Goal: Task Accomplishment & Management: Use online tool/utility

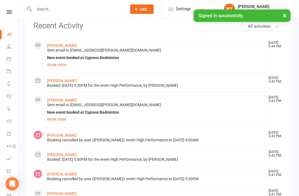
click at [11, 13] on icon at bounding box center [9, 12] width 5 height 4
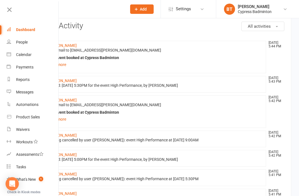
click at [24, 26] on link "Dashboard" at bounding box center [33, 30] width 52 height 12
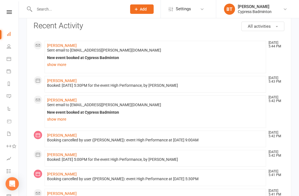
click at [8, 12] on icon at bounding box center [9, 12] width 5 height 4
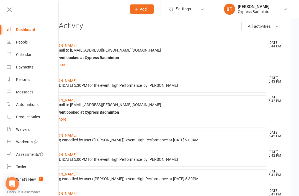
click at [20, 30] on div "Dashboard" at bounding box center [25, 29] width 19 height 4
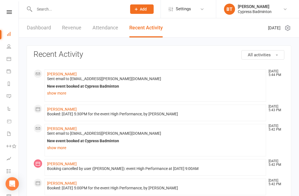
click at [31, 28] on link "Dashboard" at bounding box center [39, 27] width 24 height 19
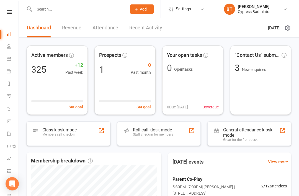
click at [147, 134] on div "Staff check-in for members" at bounding box center [153, 134] width 40 height 4
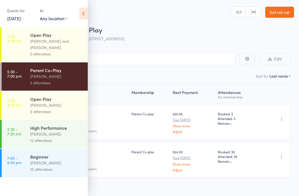
click at [37, 108] on div "Calvin Kristanto" at bounding box center [56, 105] width 53 height 6
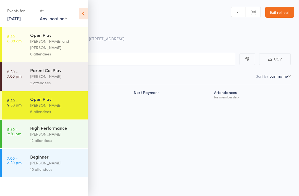
click at [31, 102] on div "Open Play" at bounding box center [56, 99] width 53 height 6
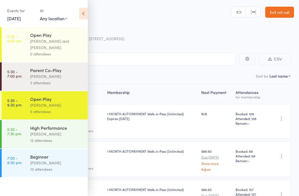
click at [87, 13] on icon at bounding box center [83, 14] width 9 height 12
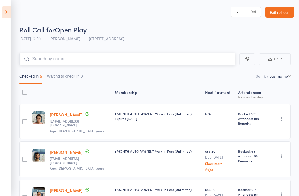
click at [176, 64] on input "search" at bounding box center [127, 59] width 216 height 13
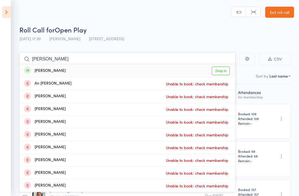
type input "Anh phan"
click at [224, 69] on link "Drop in" at bounding box center [221, 70] width 18 height 9
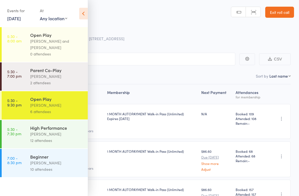
click at [82, 12] on icon at bounding box center [83, 14] width 9 height 12
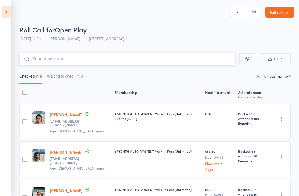
click at [111, 59] on input "search" at bounding box center [127, 59] width 216 height 13
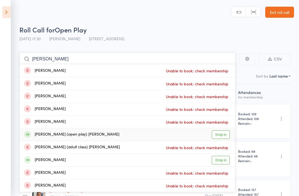
type input "Sharma"
click at [226, 130] on link "Drop in" at bounding box center [221, 134] width 18 height 9
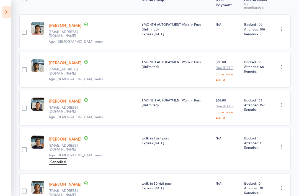
scroll to position [165, 0]
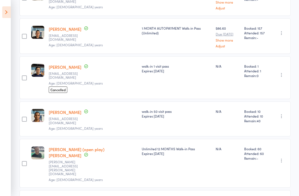
click at [0, 13] on aside "Events for 12 Sep, 2025 12 Sep, 2025 September 2025 Sun Mon Tue Wed Thu Fri Sat…" at bounding box center [5, 98] width 11 height 196
click at [10, 11] on icon at bounding box center [6, 12] width 9 height 12
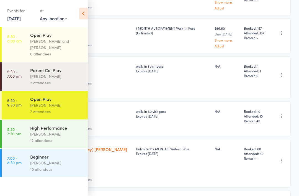
click at [62, 169] on div "10 attendees" at bounding box center [56, 169] width 53 height 6
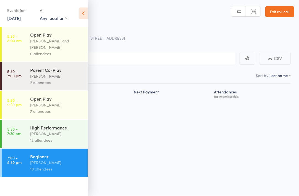
scroll to position [4, 0]
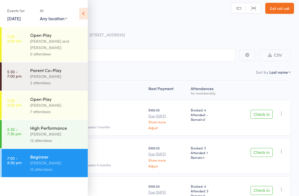
click at [82, 12] on icon at bounding box center [83, 14] width 9 height 12
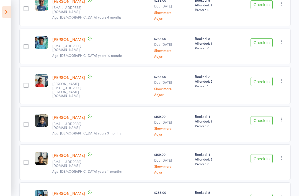
scroll to position [288, 0]
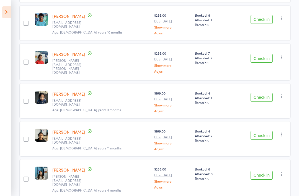
click at [271, 170] on button "Check in" at bounding box center [261, 174] width 22 height 9
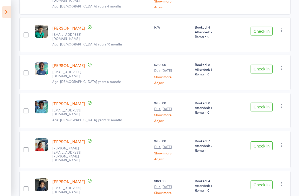
scroll to position [201, 0]
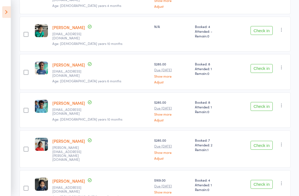
click at [11, 5] on main "CSV Checked in 1 Waiting to check in 9 Sort by Last name First name Last name B…" at bounding box center [149, 55] width 299 height 425
click at [10, 10] on icon at bounding box center [6, 12] width 9 height 12
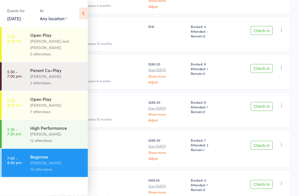
scroll to position [201, 0]
click at [62, 107] on div "Calvin Kristanto" at bounding box center [56, 105] width 53 height 6
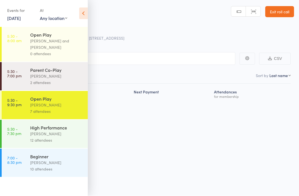
scroll to position [4, 0]
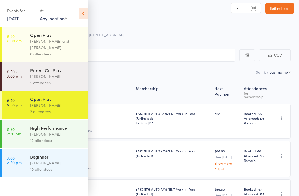
click at [86, 14] on icon at bounding box center [83, 14] width 9 height 12
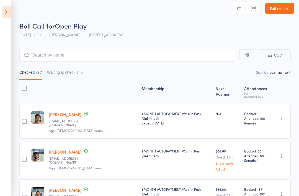
click at [95, 64] on div "Checked in 7 Waiting to check in 0" at bounding box center [154, 70] width 271 height 19
click at [125, 52] on input "search" at bounding box center [127, 55] width 216 height 13
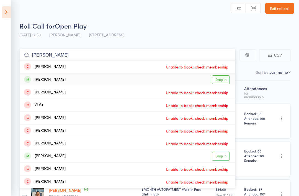
type input "Vicky"
click at [222, 84] on link "Drop in" at bounding box center [221, 79] width 18 height 9
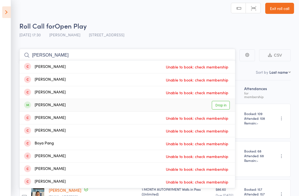
type input "Pandher"
click at [219, 103] on link "Drop in" at bounding box center [221, 105] width 18 height 9
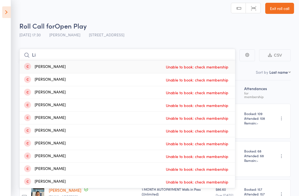
type input "L"
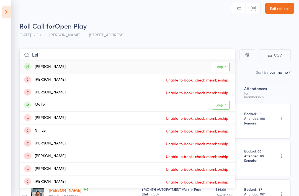
type input "Lei"
click at [221, 66] on link "Drop in" at bounding box center [221, 67] width 18 height 9
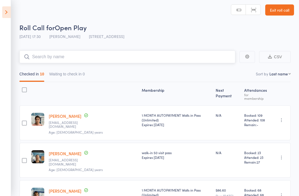
scroll to position [0, 0]
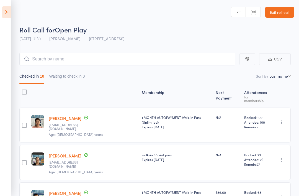
click at [8, 11] on icon at bounding box center [6, 12] width 9 height 12
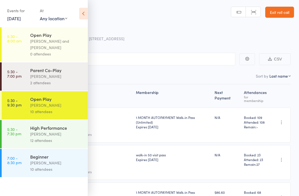
click at [58, 168] on div "10 attendees" at bounding box center [56, 169] width 53 height 6
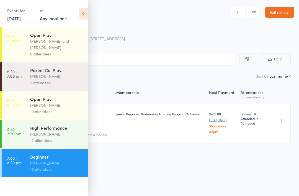
click at [84, 8] on icon at bounding box center [83, 14] width 9 height 12
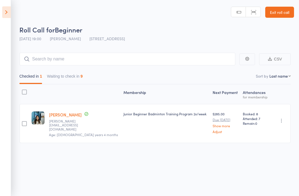
click at [82, 75] on button "Waiting to check in 9" at bounding box center [65, 77] width 36 height 13
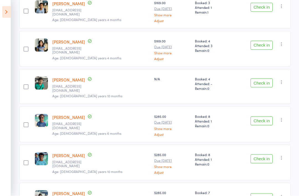
scroll to position [149, 0]
click at [271, 154] on button "Check in" at bounding box center [261, 158] width 22 height 9
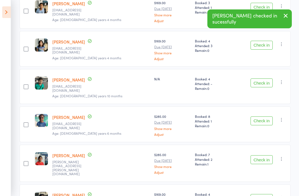
click at [267, 117] on button "Check in" at bounding box center [261, 120] width 22 height 9
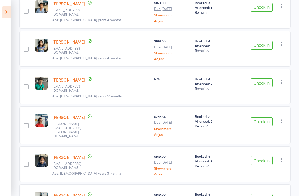
click at [267, 47] on button "Check in" at bounding box center [261, 45] width 22 height 9
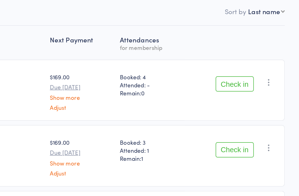
scroll to position [2, 0]
click at [250, 150] on button "Check in" at bounding box center [261, 154] width 22 height 9
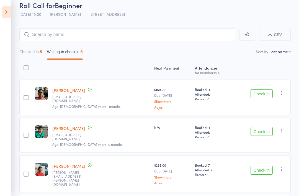
scroll to position [0, 0]
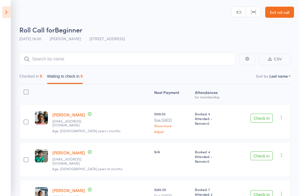
click at [10, 11] on icon at bounding box center [6, 12] width 9 height 12
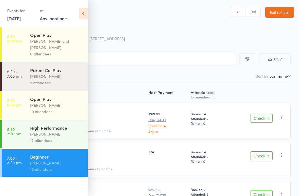
click at [80, 108] on div "Calvin Kristanto" at bounding box center [56, 105] width 53 height 6
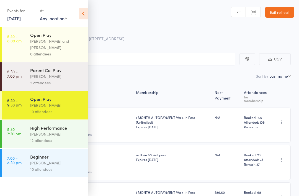
click at [85, 18] on icon at bounding box center [83, 14] width 9 height 12
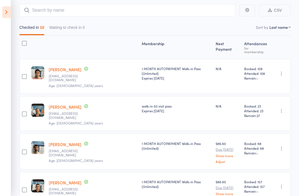
scroll to position [44, 0]
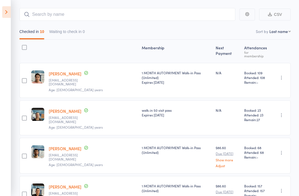
click at [282, 35] on nav "Checked in 10 Waiting to check in 0" at bounding box center [155, 33] width 276 height 13
click at [285, 28] on nav "Checked in 10 Waiting to check in 0" at bounding box center [155, 33] width 276 height 13
click at [286, 33] on select "First name Last name Birthday today? Behind on payments? Check in time Next pay…" at bounding box center [279, 32] width 21 height 6
select select "4"
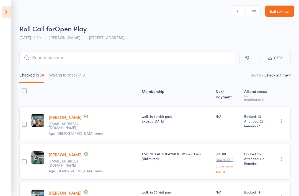
scroll to position [0, 0]
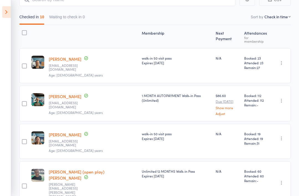
click at [0, 15] on aside "Events for 12 Sep, 2025 12 Sep, 2025 September 2025 Sun Mon Tue Wed Thu Fri Sat…" at bounding box center [5, 98] width 11 height 196
click at [10, 10] on icon at bounding box center [6, 12] width 9 height 12
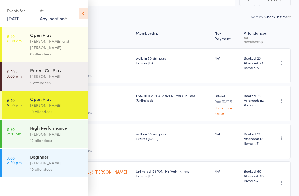
click at [60, 137] on div "Alfian Eko Prasetya" at bounding box center [56, 134] width 53 height 6
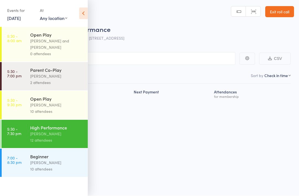
scroll to position [4, 0]
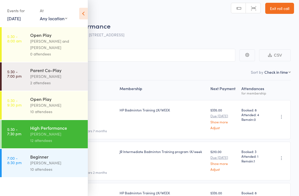
click at [54, 170] on div "10 attendees" at bounding box center [56, 169] width 53 height 6
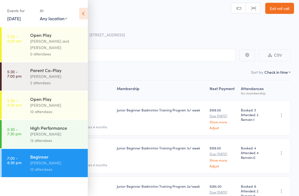
click at [87, 12] on icon at bounding box center [83, 14] width 9 height 12
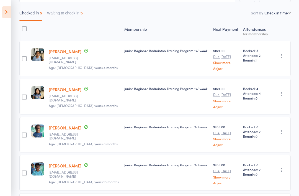
scroll to position [103, 0]
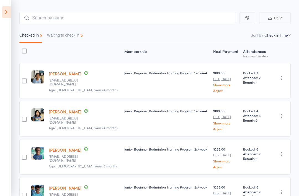
click at [75, 34] on button "Waiting to check in 5" at bounding box center [65, 36] width 36 height 13
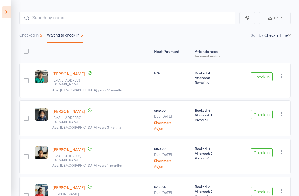
click at [266, 187] on button "Check in" at bounding box center [261, 191] width 22 height 9
click at [8, 11] on icon at bounding box center [6, 12] width 9 height 12
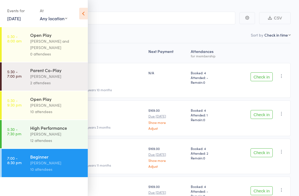
click at [52, 102] on div "Open Play" at bounding box center [56, 99] width 53 height 6
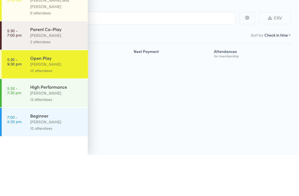
scroll to position [4, 0]
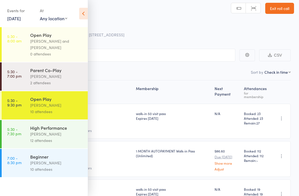
click at [81, 15] on icon at bounding box center [83, 14] width 9 height 12
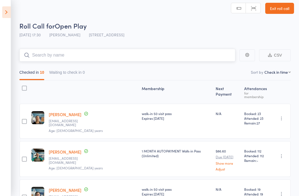
click at [157, 57] on input "search" at bounding box center [127, 55] width 216 height 13
click at [2, 13] on icon at bounding box center [6, 12] width 9 height 12
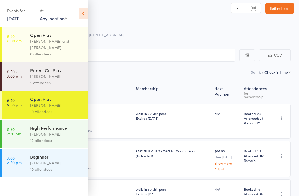
click at [55, 166] on div "Alfian Eko Prasetya" at bounding box center [56, 162] width 53 height 6
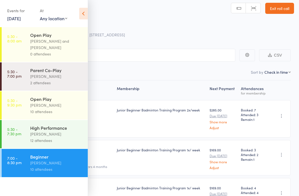
click at [60, 140] on div "12 attendees" at bounding box center [56, 140] width 53 height 6
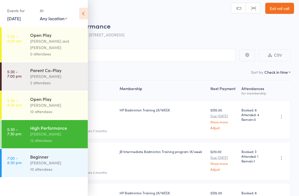
click at [72, 105] on div "Calvin Kristanto" at bounding box center [56, 105] width 53 height 6
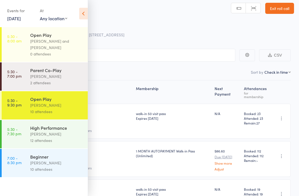
click at [80, 15] on icon at bounding box center [83, 14] width 9 height 12
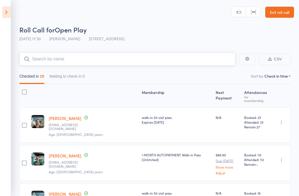
click at [90, 58] on input "search" at bounding box center [127, 59] width 216 height 13
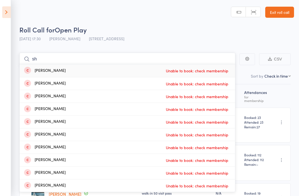
type input "s"
type input "Harsh barn"
click at [220, 82] on link "Drop in" at bounding box center [221, 83] width 18 height 9
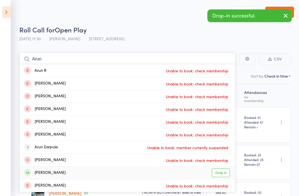
type input "Arun"
click at [224, 174] on link "Drop in" at bounding box center [221, 172] width 18 height 9
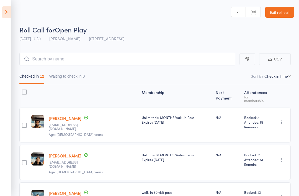
click at [10, 12] on icon at bounding box center [6, 12] width 9 height 12
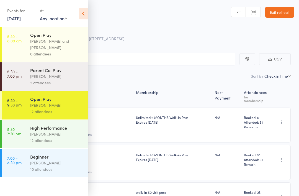
click at [58, 159] on div "Beginner" at bounding box center [56, 156] width 53 height 6
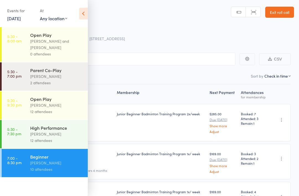
click at [87, 14] on icon at bounding box center [83, 14] width 9 height 12
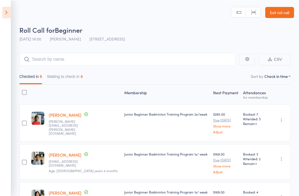
click at [82, 79] on button "Waiting to check in 4" at bounding box center [65, 77] width 36 height 13
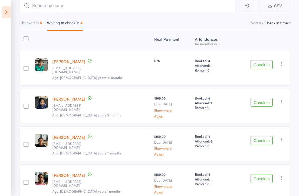
scroll to position [53, 0]
click at [263, 136] on button "Check in" at bounding box center [261, 140] width 22 height 9
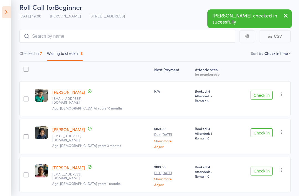
click at [268, 128] on button "Check in" at bounding box center [261, 132] width 22 height 9
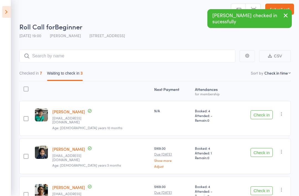
scroll to position [4, 0]
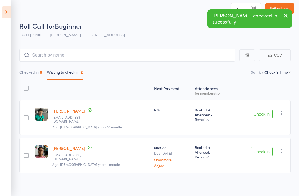
click at [7, 12] on icon at bounding box center [6, 12] width 9 height 12
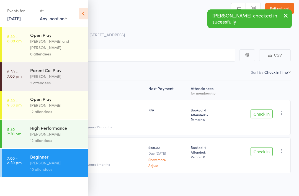
click at [40, 107] on div "Calvin Kristanto" at bounding box center [56, 105] width 53 height 6
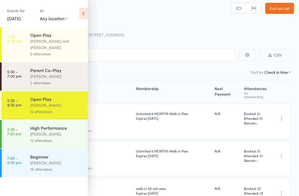
click at [53, 108] on div "Calvin Kristanto" at bounding box center [56, 105] width 53 height 6
click at [83, 11] on icon at bounding box center [83, 14] width 9 height 12
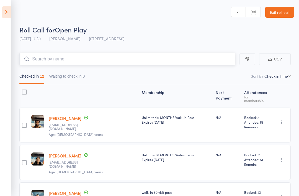
click at [151, 61] on input "search" at bounding box center [127, 59] width 216 height 13
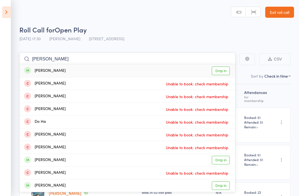
type input "Quan ha"
click at [224, 71] on link "Drop in" at bounding box center [221, 70] width 18 height 9
